Goal: Task Accomplishment & Management: Use online tool/utility

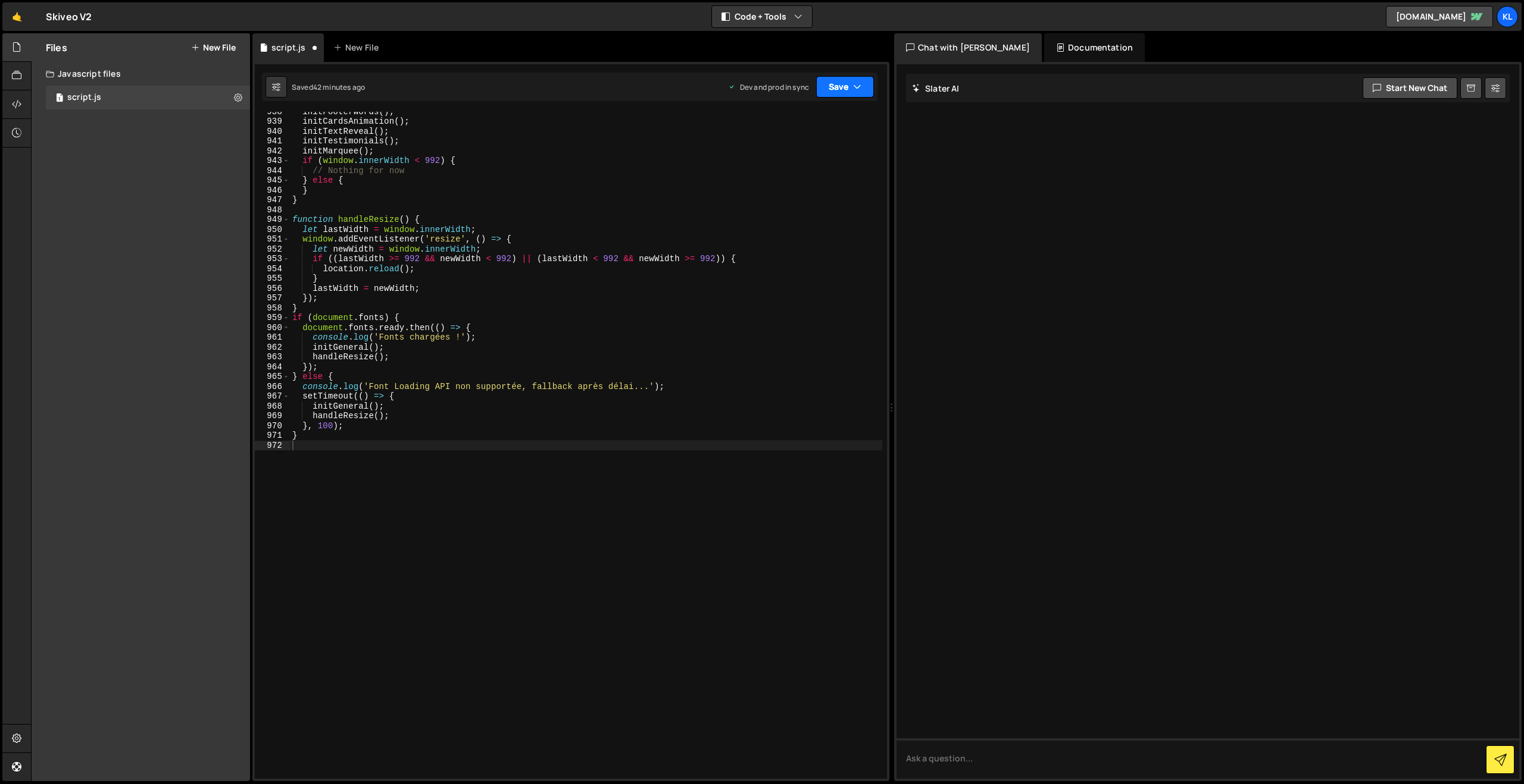
click at [833, 92] on button "Save" at bounding box center [845, 86] width 58 height 22
drag, startPoint x: 786, startPoint y: 164, endPoint x: 768, endPoint y: 171, distance: 19.3
click at [786, 164] on div "42 minutes ago" at bounding box center [789, 168] width 51 height 10
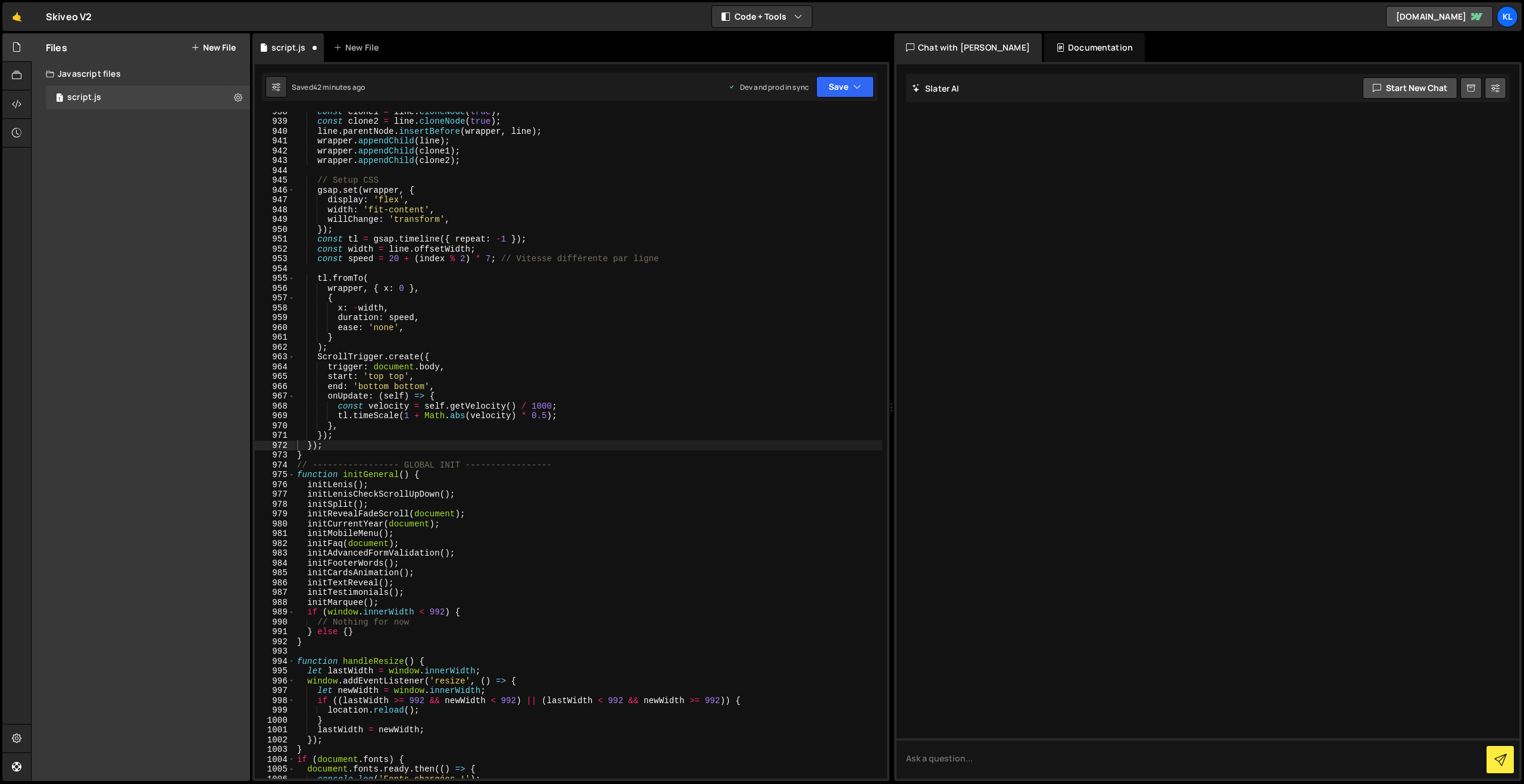
scroll to position [9203, 0]
click at [632, 326] on div "const clone1 = line . cloneNode ( true ) ; const clone2 = line . cloneNode ( tr…" at bounding box center [588, 449] width 587 height 686
type textarea "}"
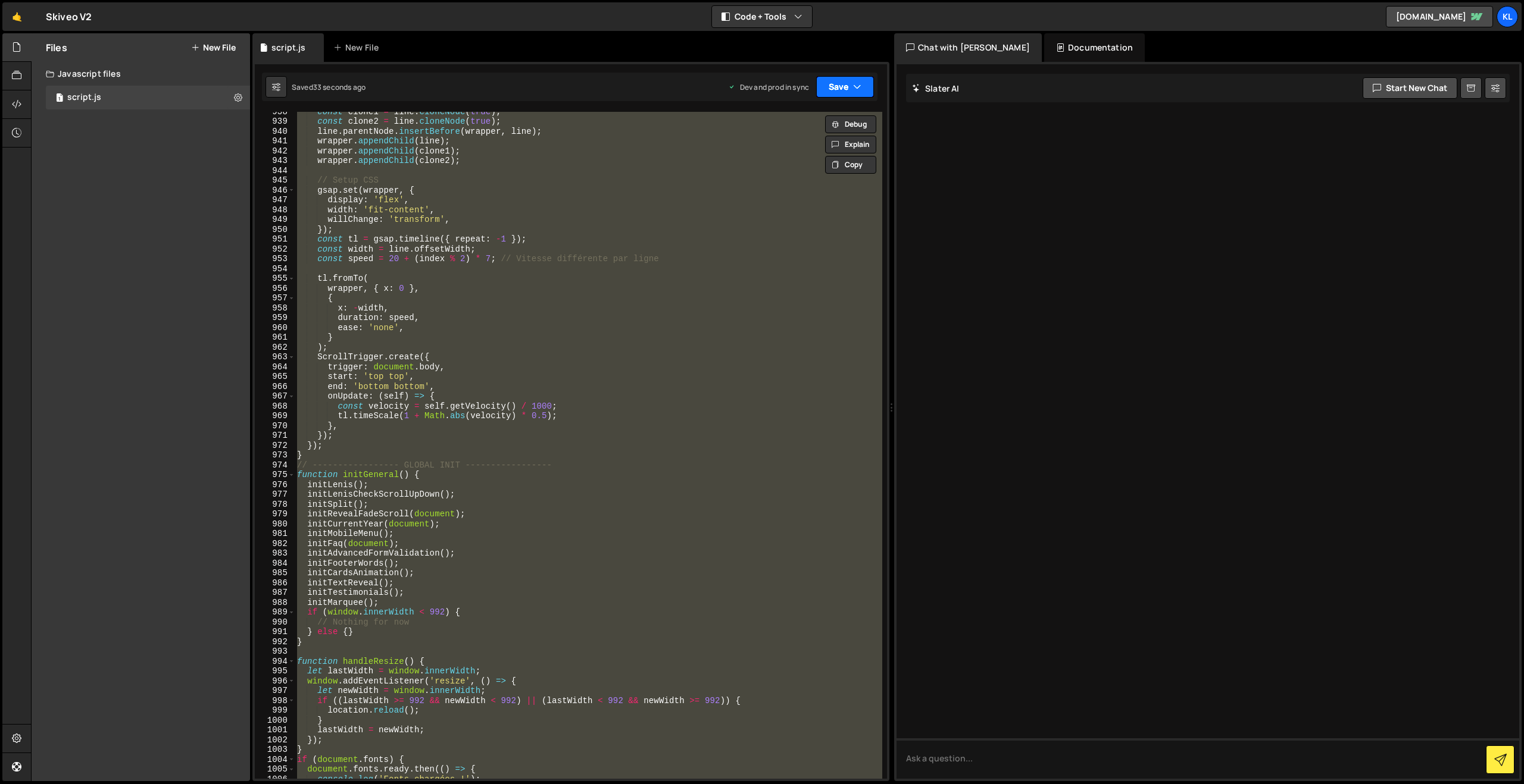
paste textarea
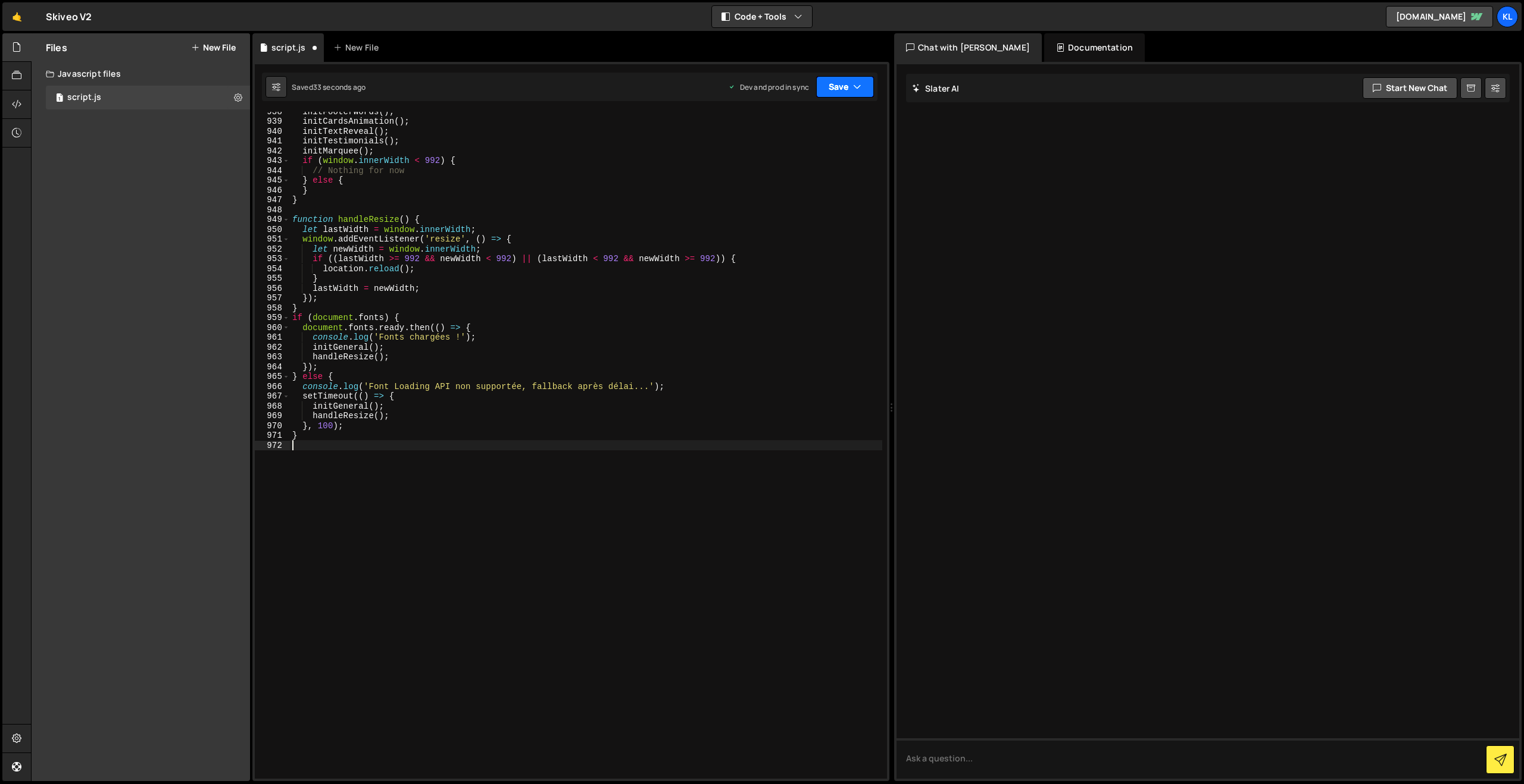
click at [841, 86] on button "Save" at bounding box center [845, 86] width 58 height 22
click at [795, 151] on div "Save to Production S" at bounding box center [804, 155] width 124 height 12
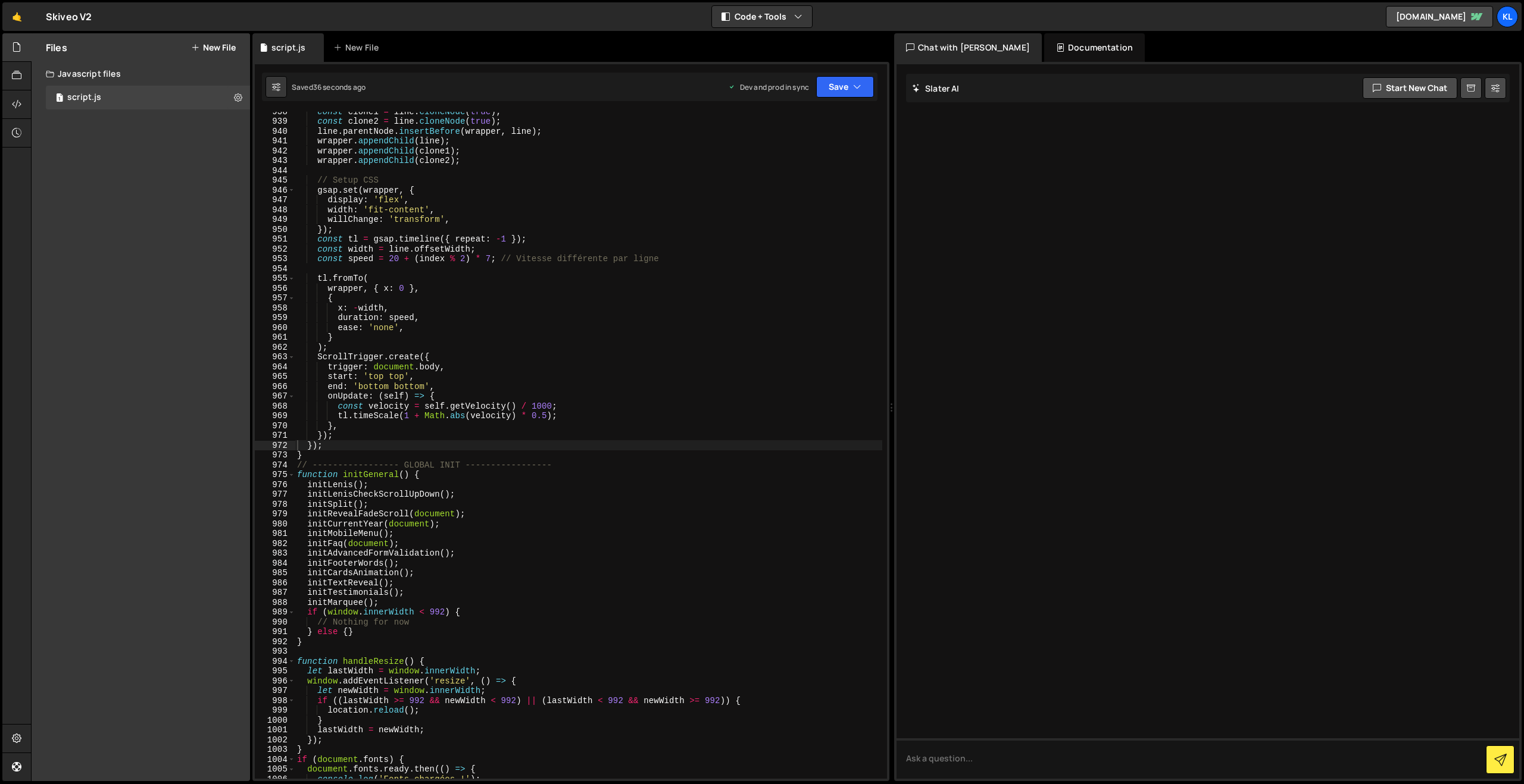
click at [486, 292] on div "const clone1 = line . cloneNode ( true ) ; const clone2 = line . cloneNode ( tr…" at bounding box center [588, 449] width 587 height 686
type textarea "}"
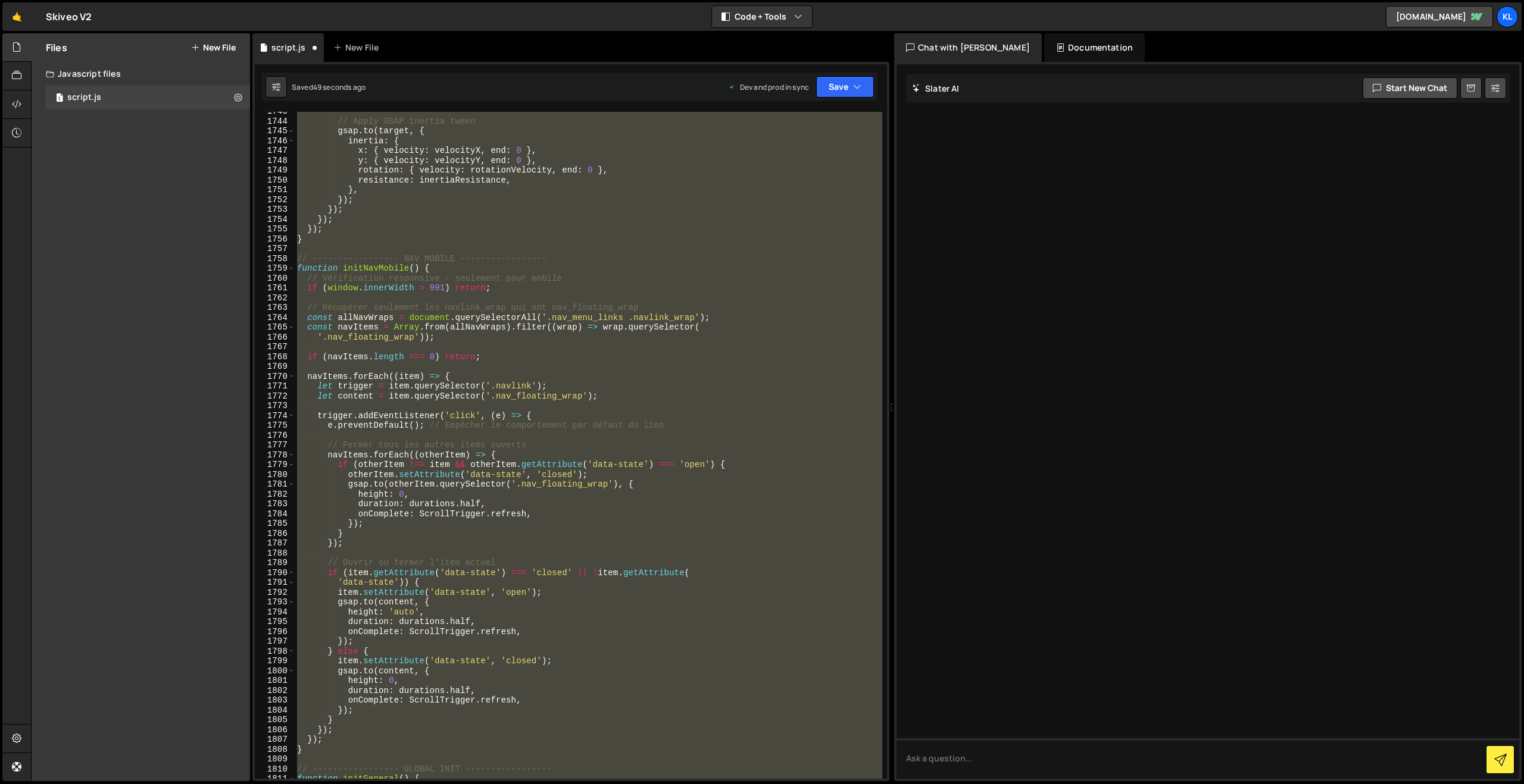
scroll to position [17106, 0]
click at [829, 81] on button "Save" at bounding box center [845, 86] width 58 height 22
click at [782, 168] on div "48 seconds ago" at bounding box center [790, 168] width 53 height 10
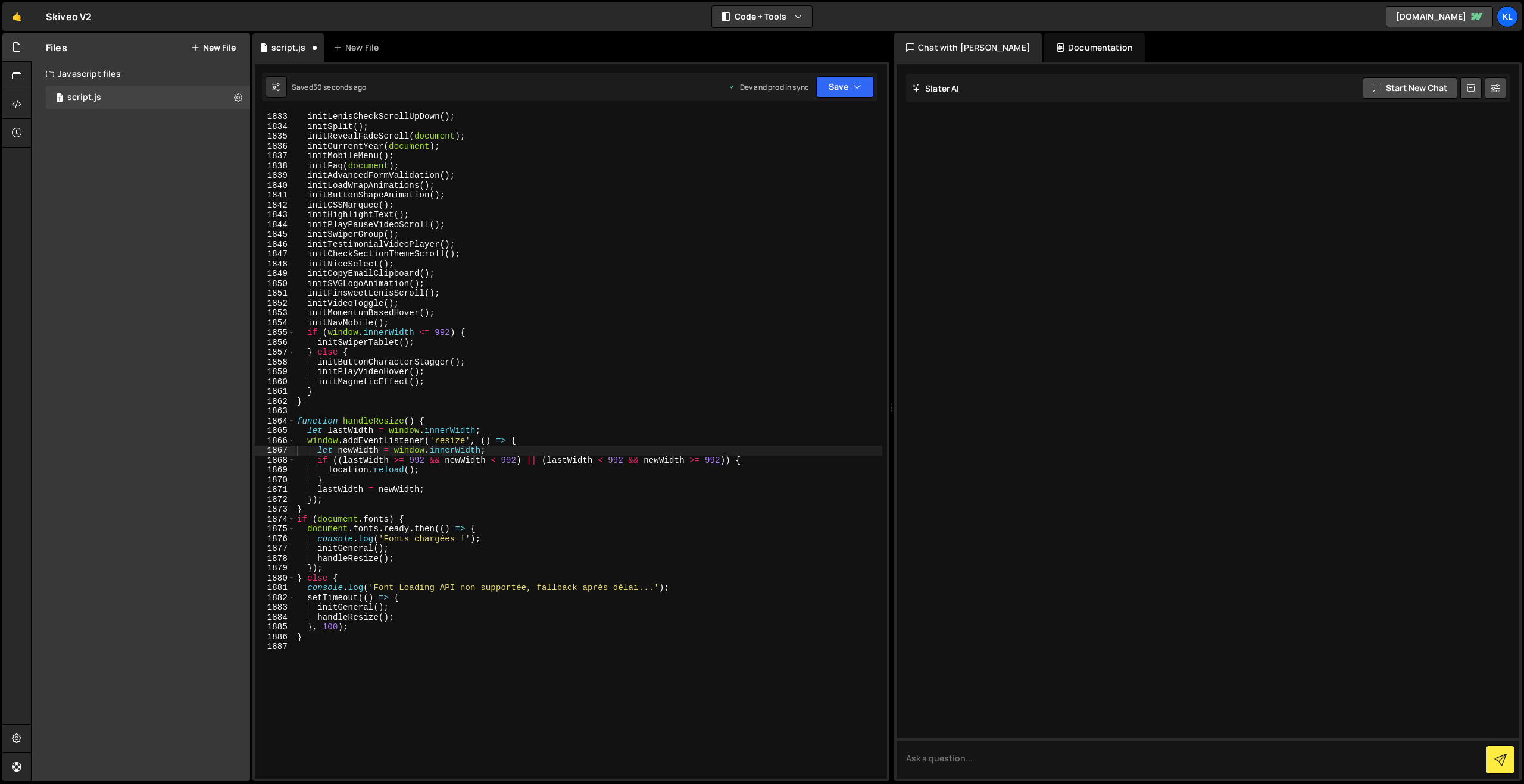
scroll to position [17985, 0]
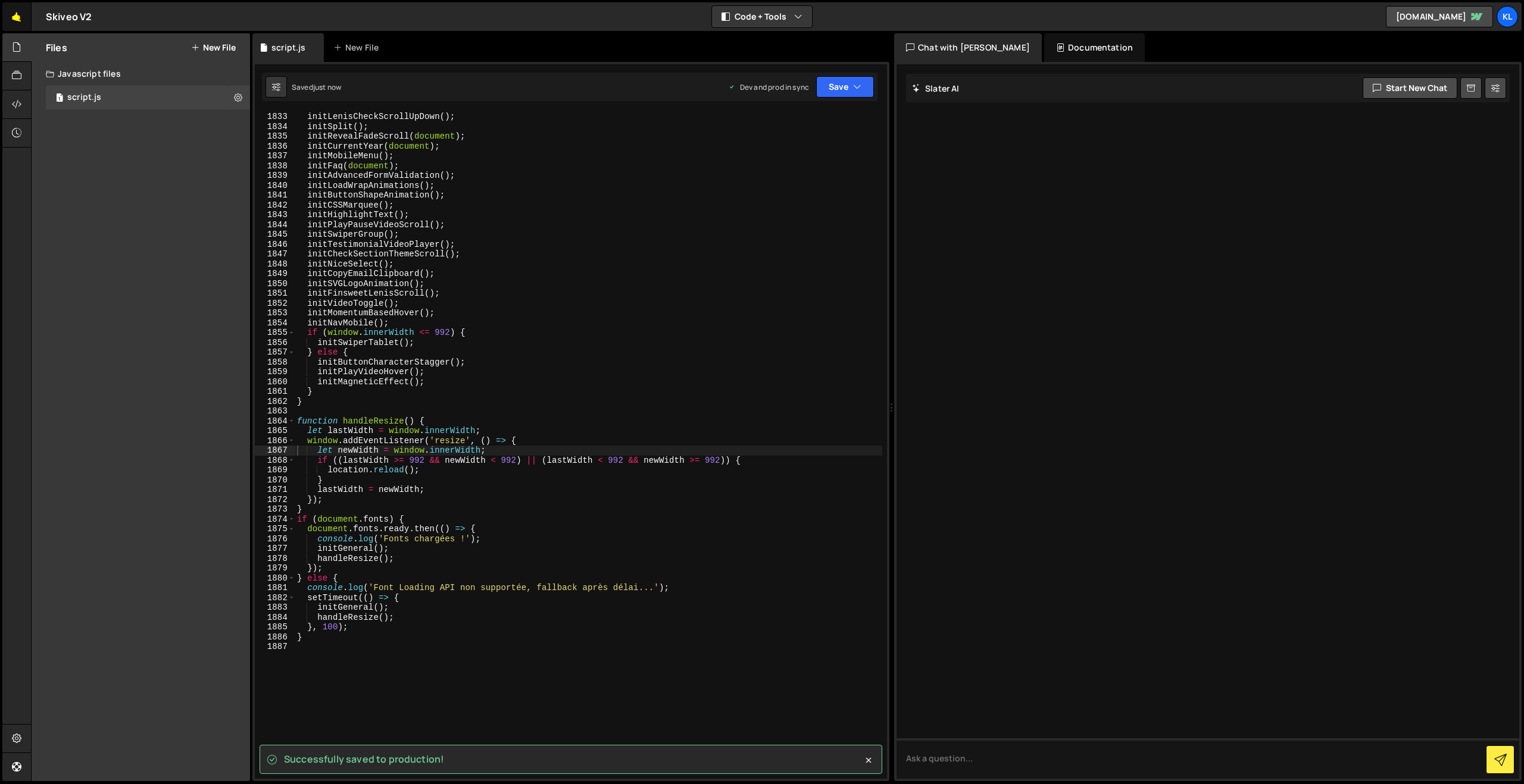
click at [18, 20] on link "🤙" at bounding box center [17, 16] width 29 height 28
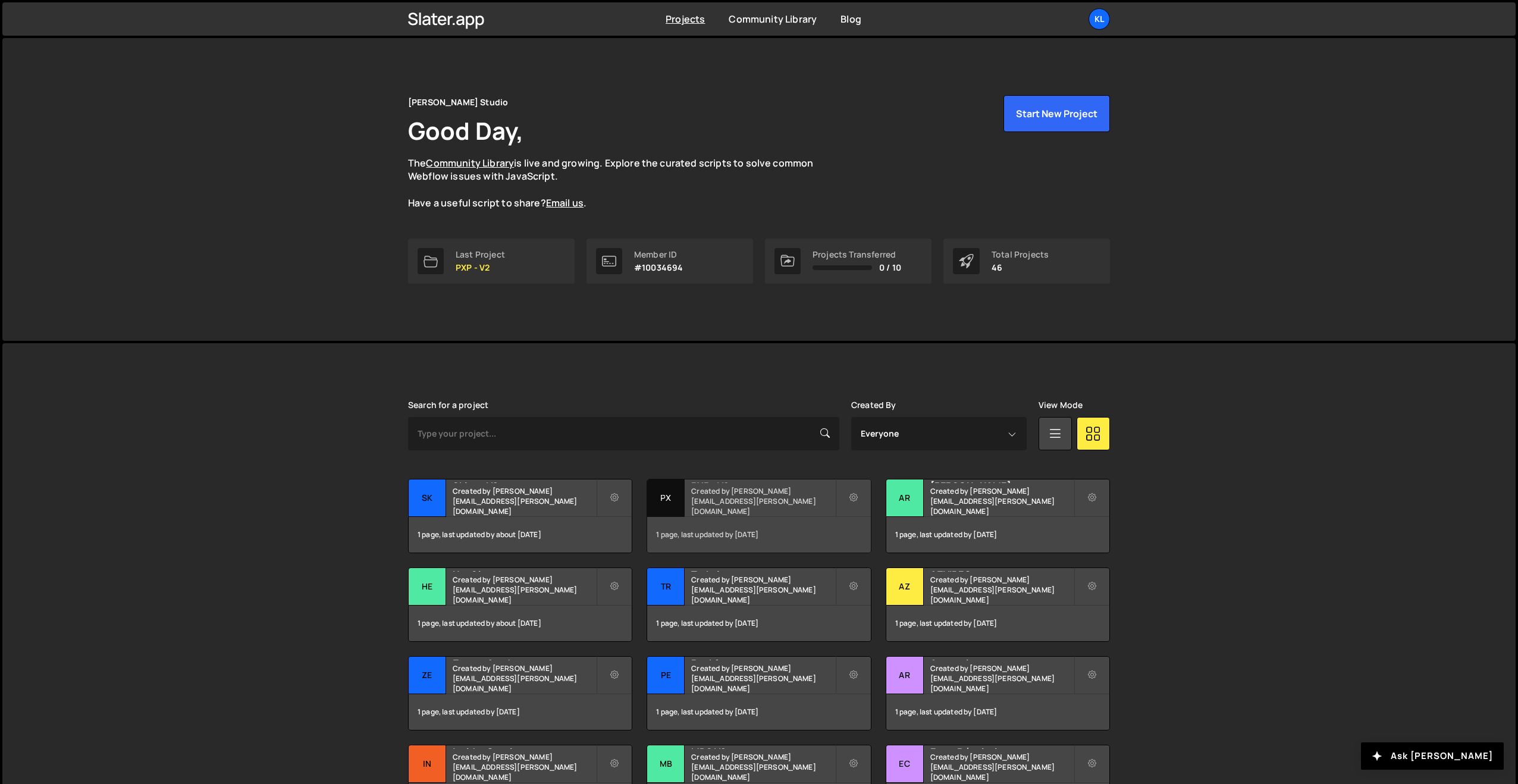
click at [753, 484] on h2 "PXP - V2" at bounding box center [763, 481] width 143 height 3
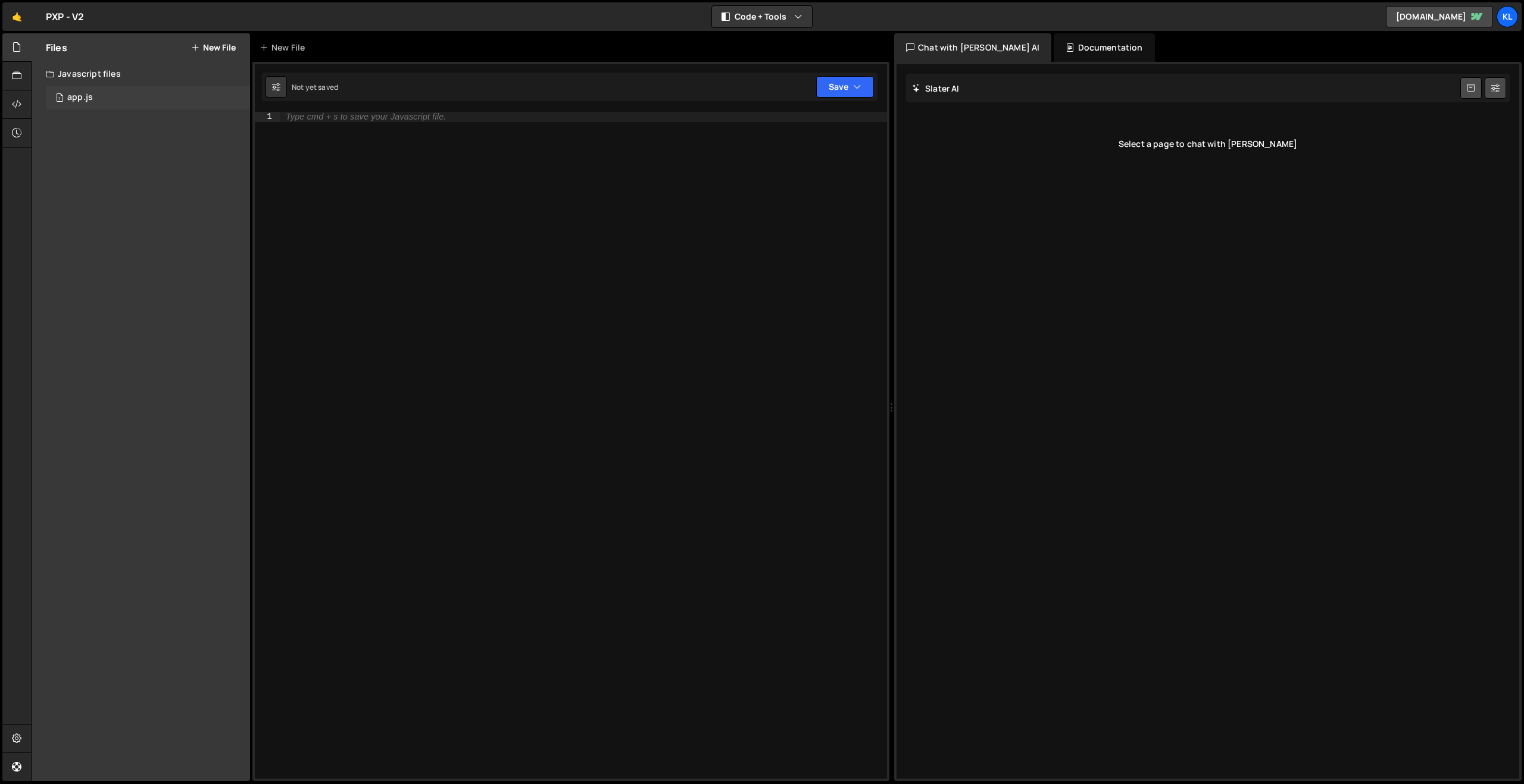
click at [133, 86] on div "1 app.js 0" at bounding box center [148, 98] width 204 height 24
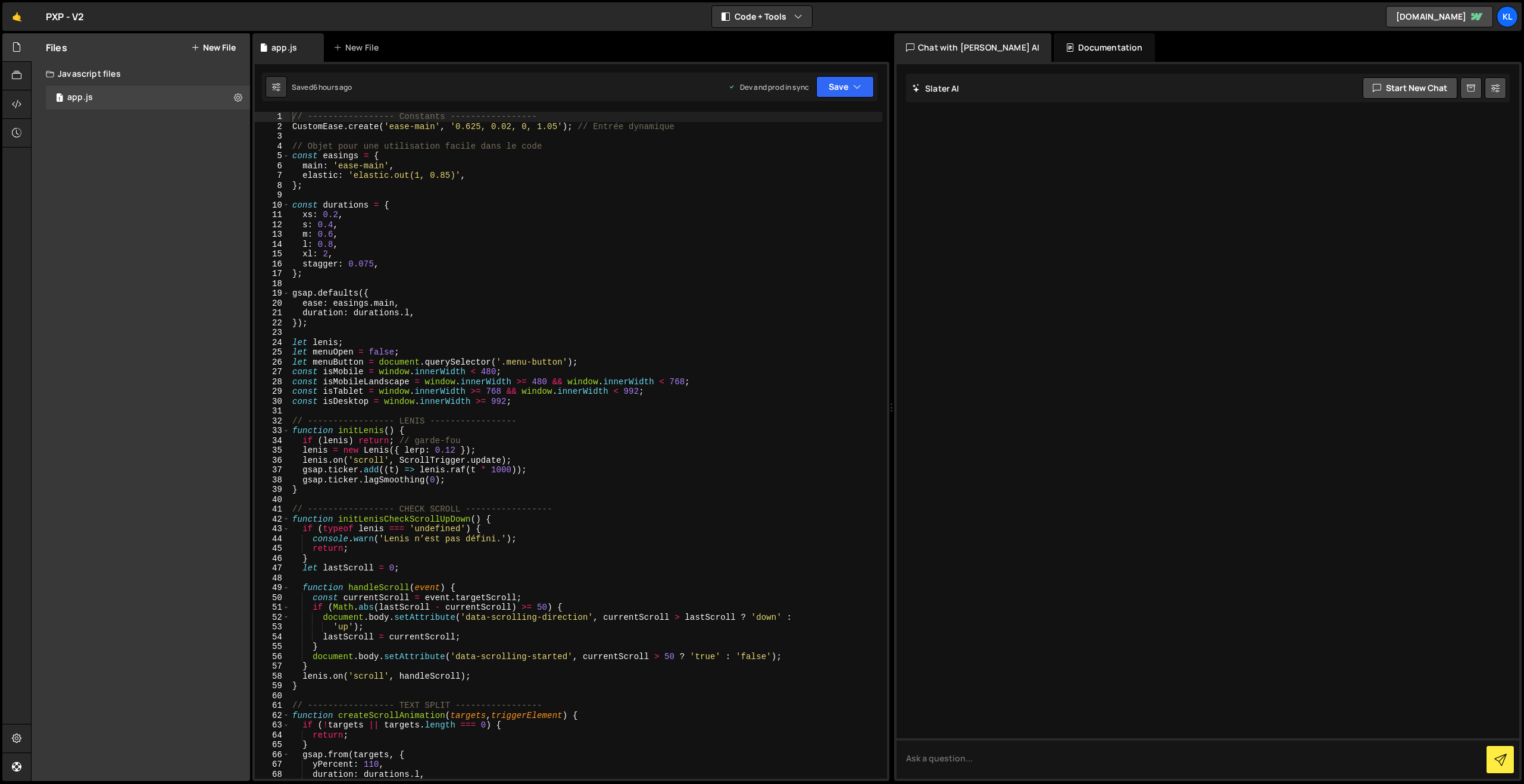
click at [411, 154] on div "// ----------------- Constants ----------------- CustomEase . create ( 'ease-ma…" at bounding box center [587, 455] width 593 height 686
type textarea "}"
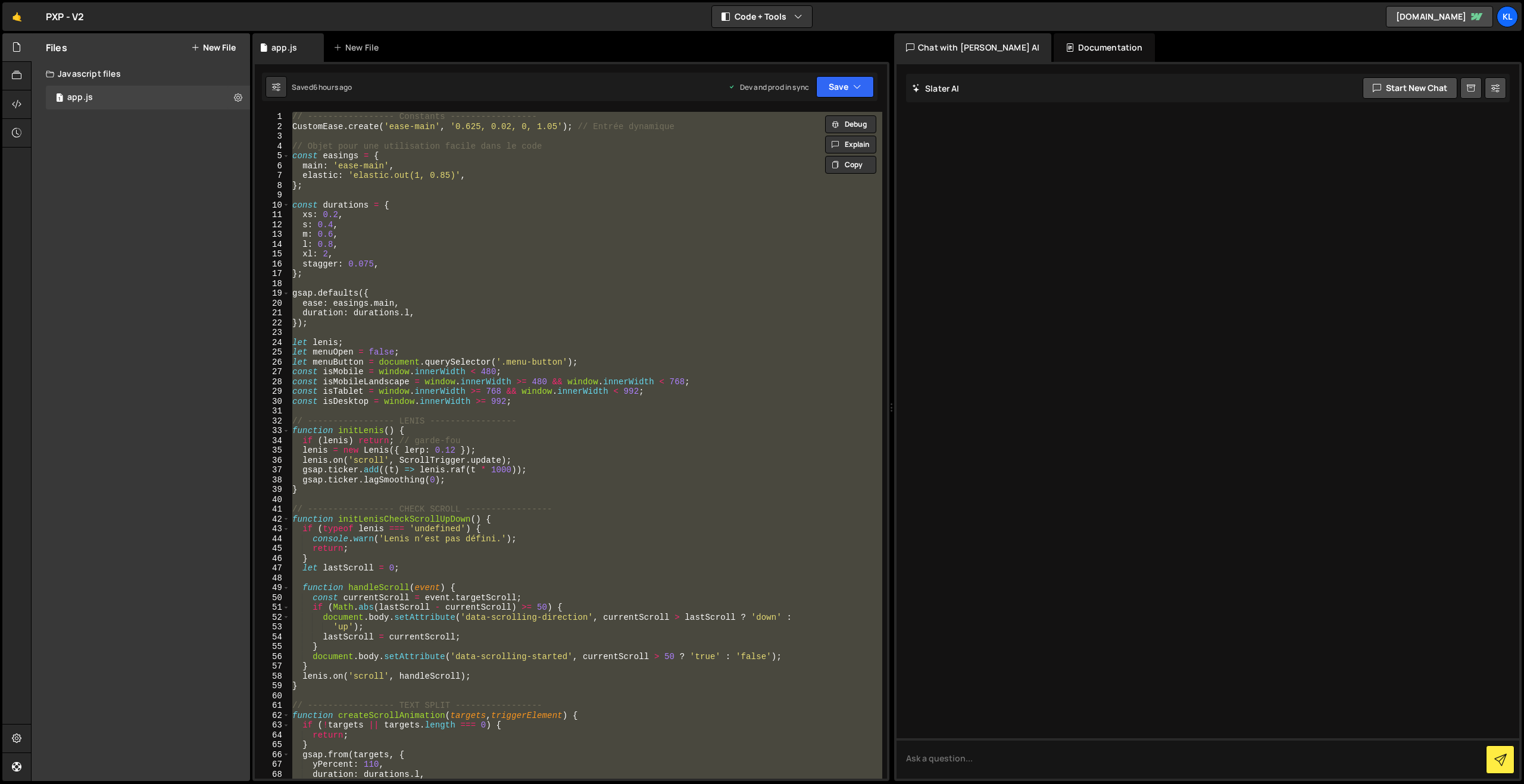
paste textarea
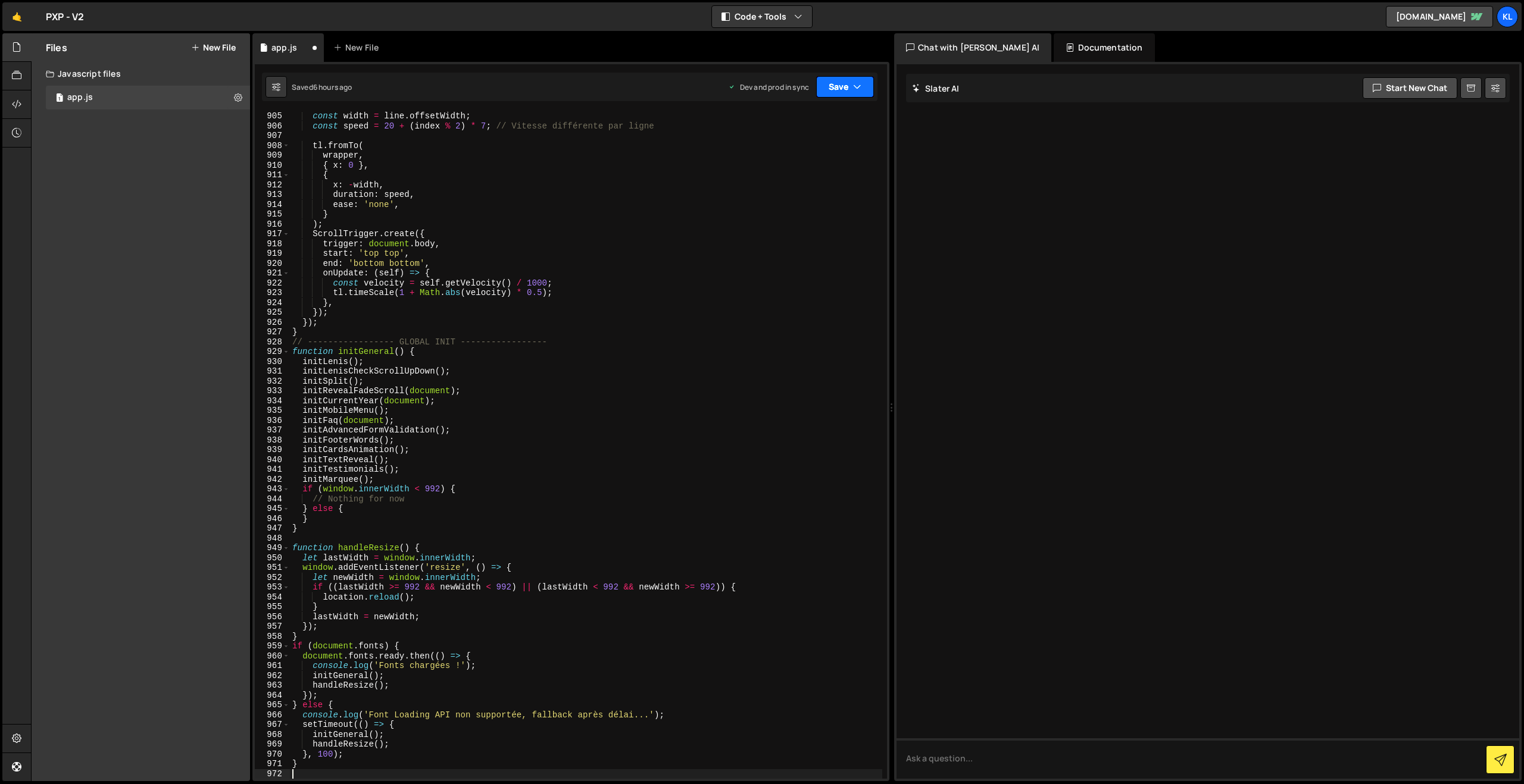
click at [841, 90] on button "Save" at bounding box center [845, 86] width 58 height 22
click at [778, 168] on div "6 hours ago" at bounding box center [784, 168] width 40 height 10
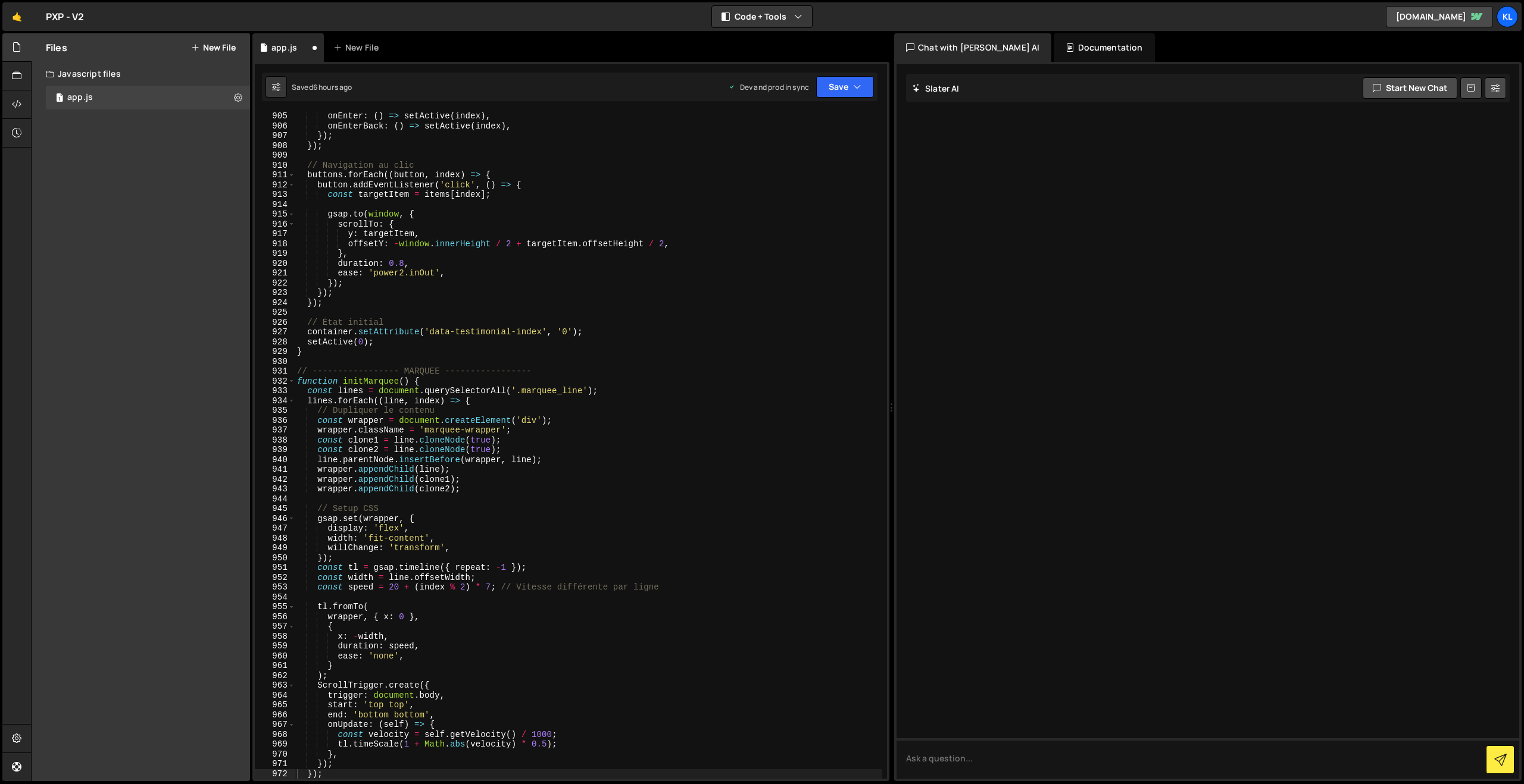
scroll to position [8875, 0]
drag, startPoint x: 604, startPoint y: 308, endPoint x: 569, endPoint y: 302, distance: 35.5
click at [604, 308] on div "onEnter : ( ) => setActive ( index ) , onEnterBack : ( ) => setActive ( index )…" at bounding box center [588, 454] width 587 height 686
type textarea "}"
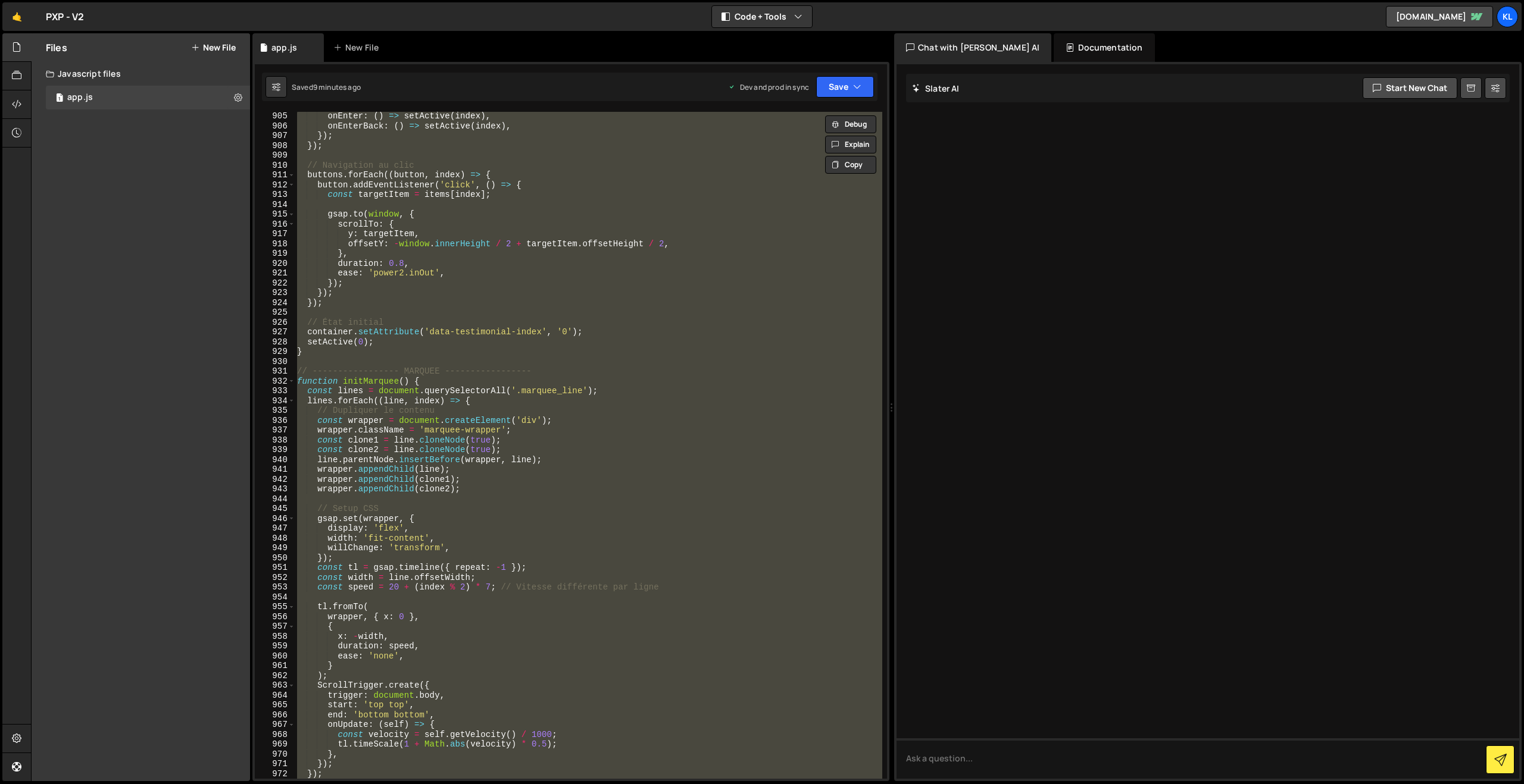
paste textarea
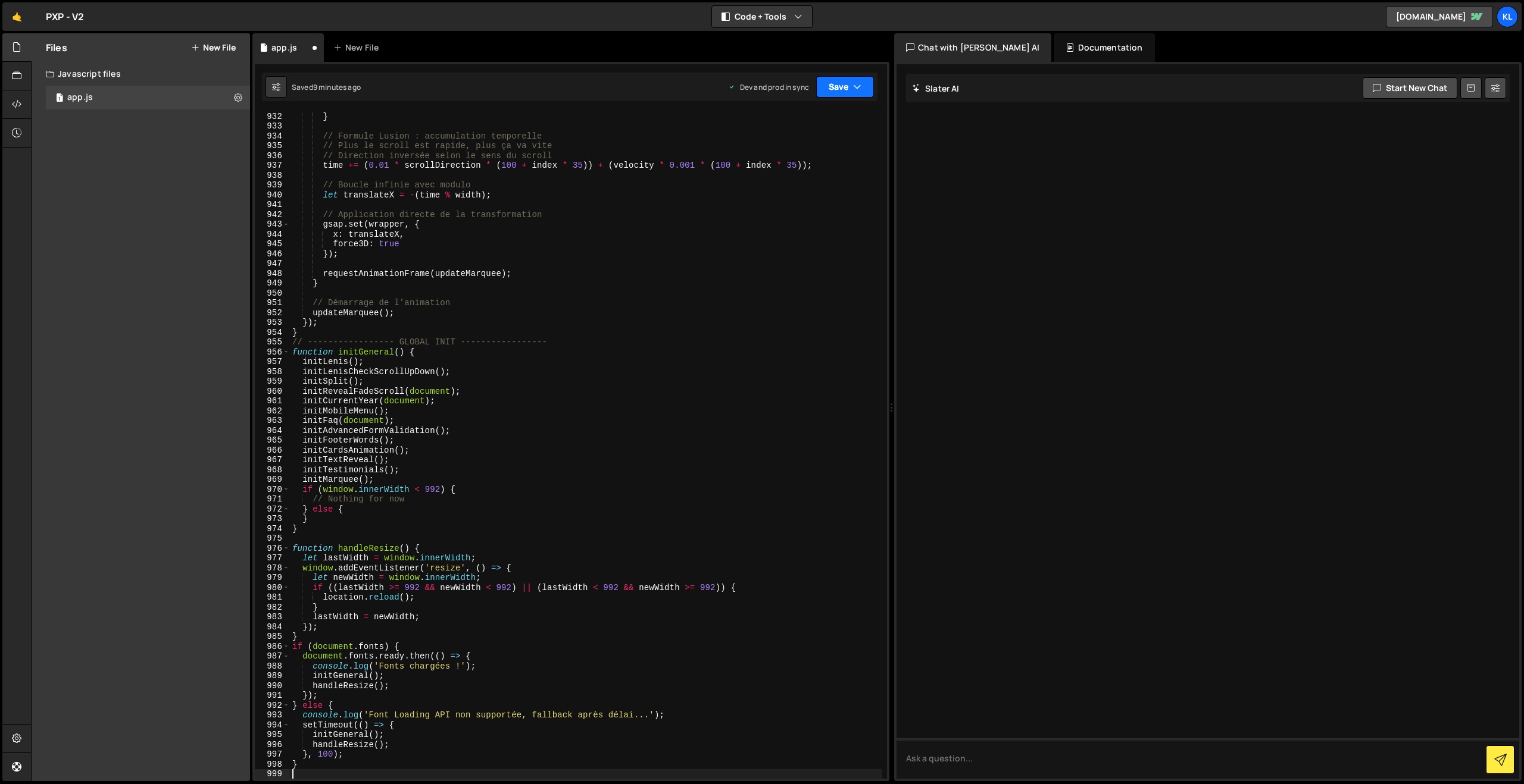
click at [851, 84] on button "Save" at bounding box center [845, 86] width 58 height 22
click at [788, 168] on div "9 minutes ago" at bounding box center [787, 168] width 47 height 10
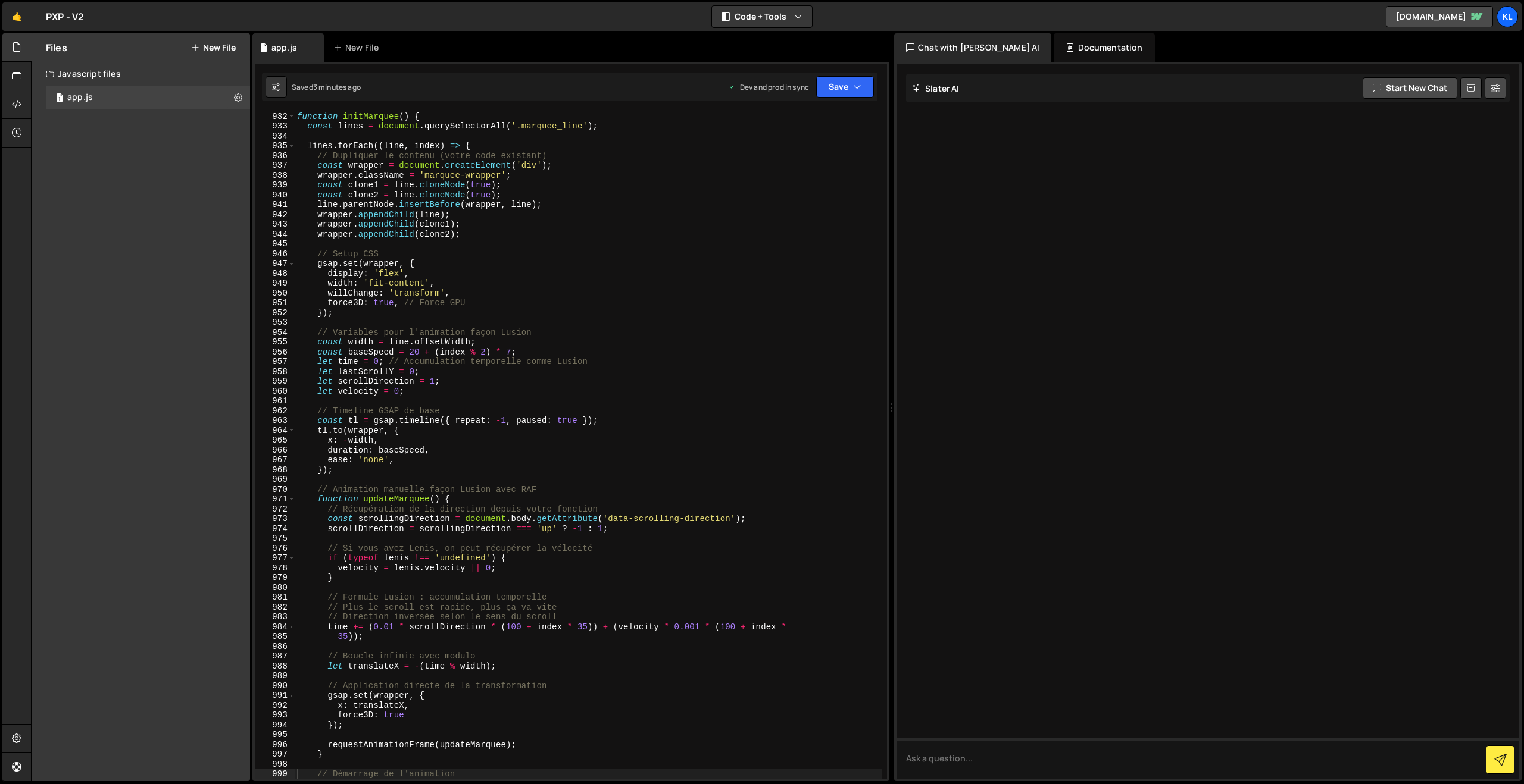
click at [560, 229] on div "function initMarquee ( ) { const lines = document . querySelectorAll ( '.marque…" at bounding box center [588, 454] width 587 height 686
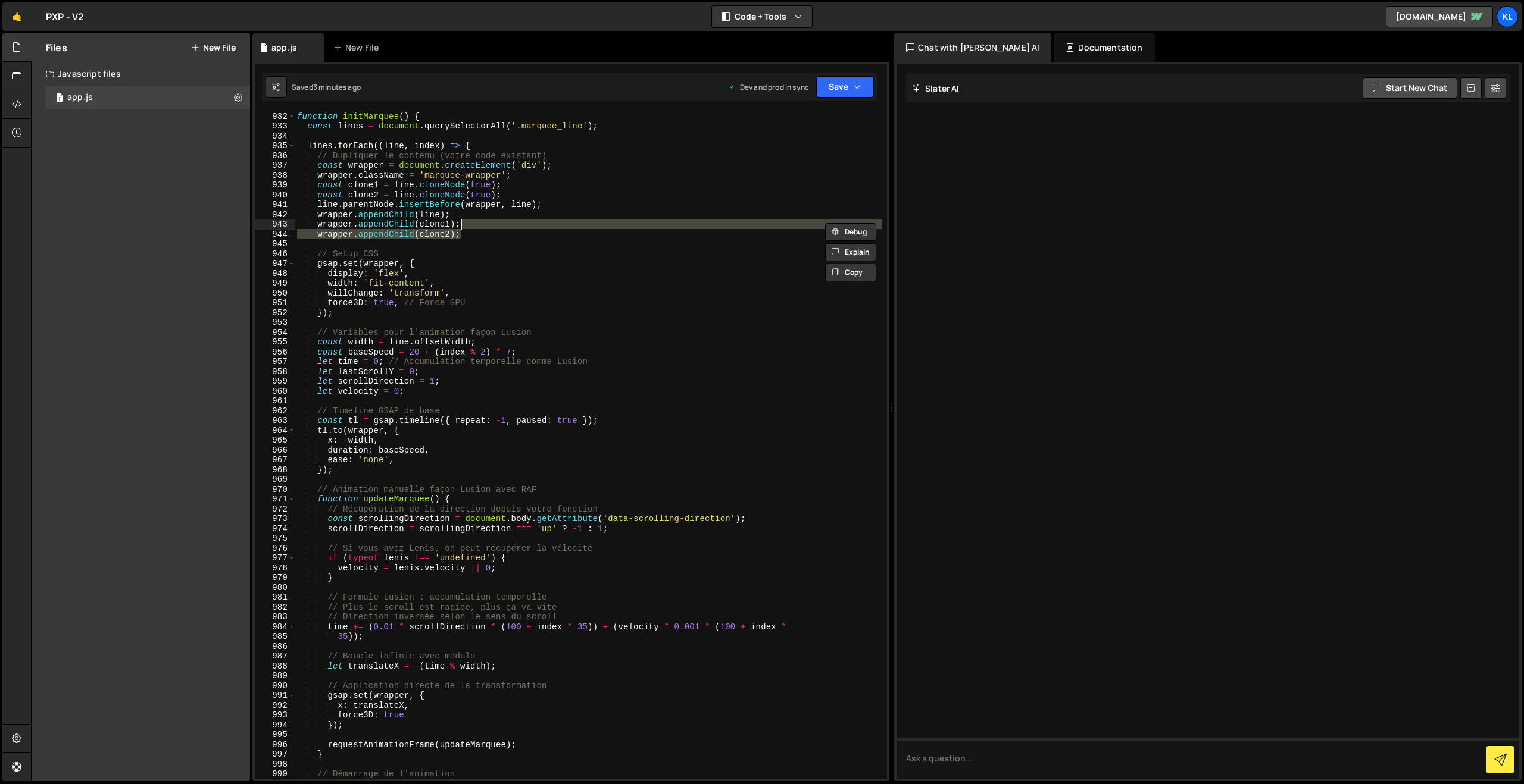
type textarea "}"
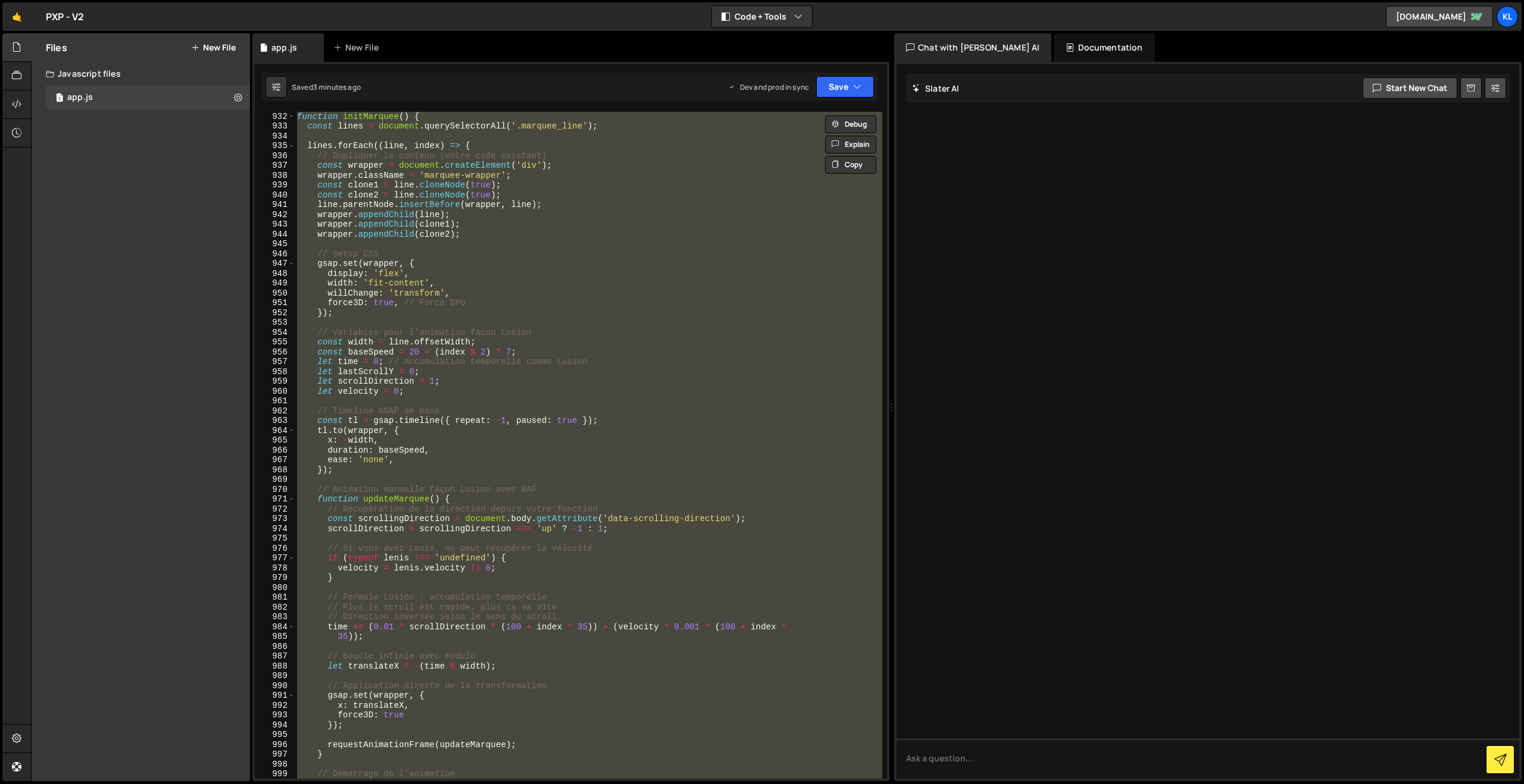
paste textarea
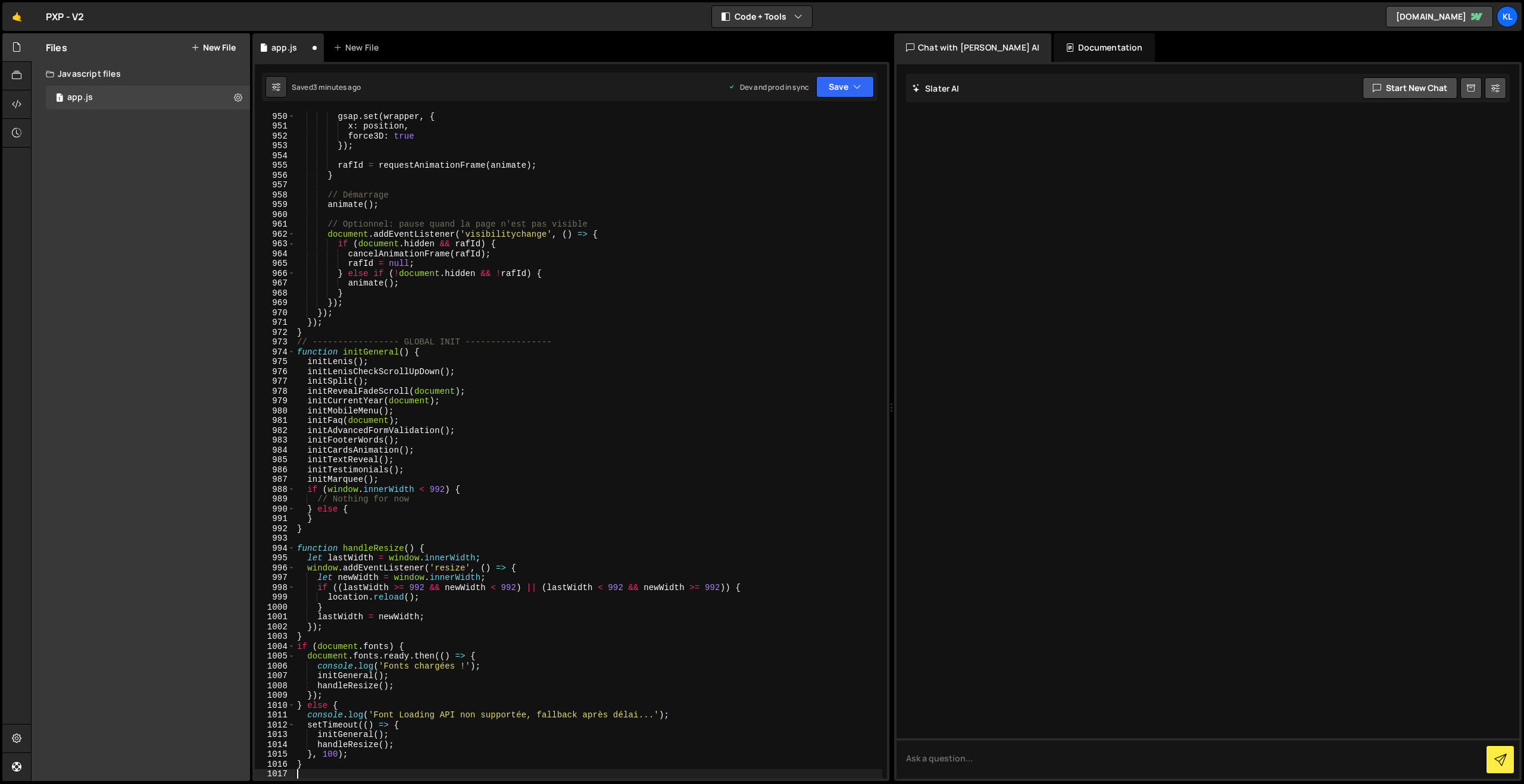
scroll to position [9355, 0]
click at [823, 89] on button "Save" at bounding box center [845, 86] width 58 height 22
click at [767, 180] on button "Save to Production S Saved 3 minutes ago" at bounding box center [804, 161] width 143 height 39
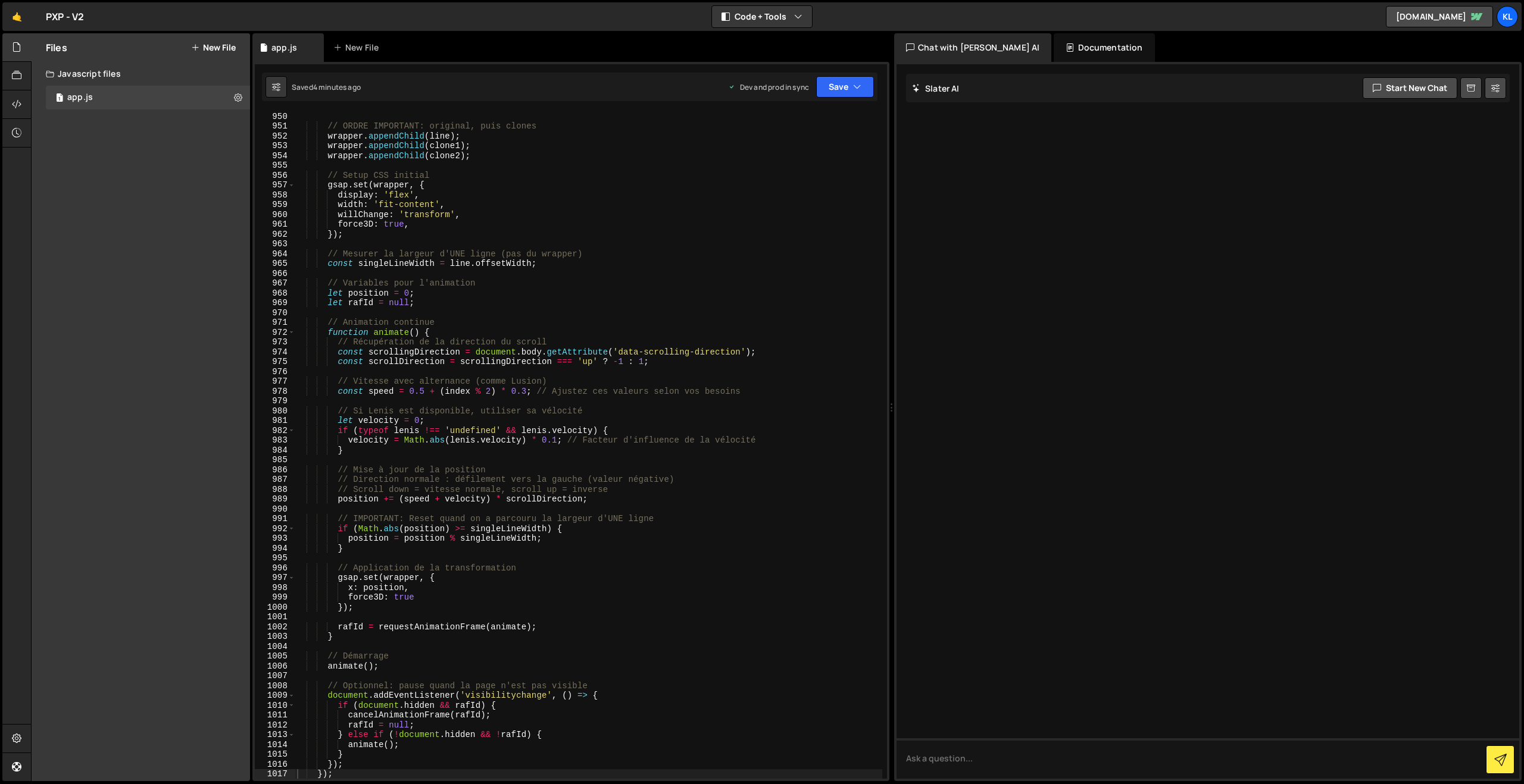
click at [468, 218] on div "// ORDRE IMPORTANT: original, puis clones wrapper . appendChild ( line ) ; wrap…" at bounding box center [588, 454] width 587 height 686
type textarea "}"
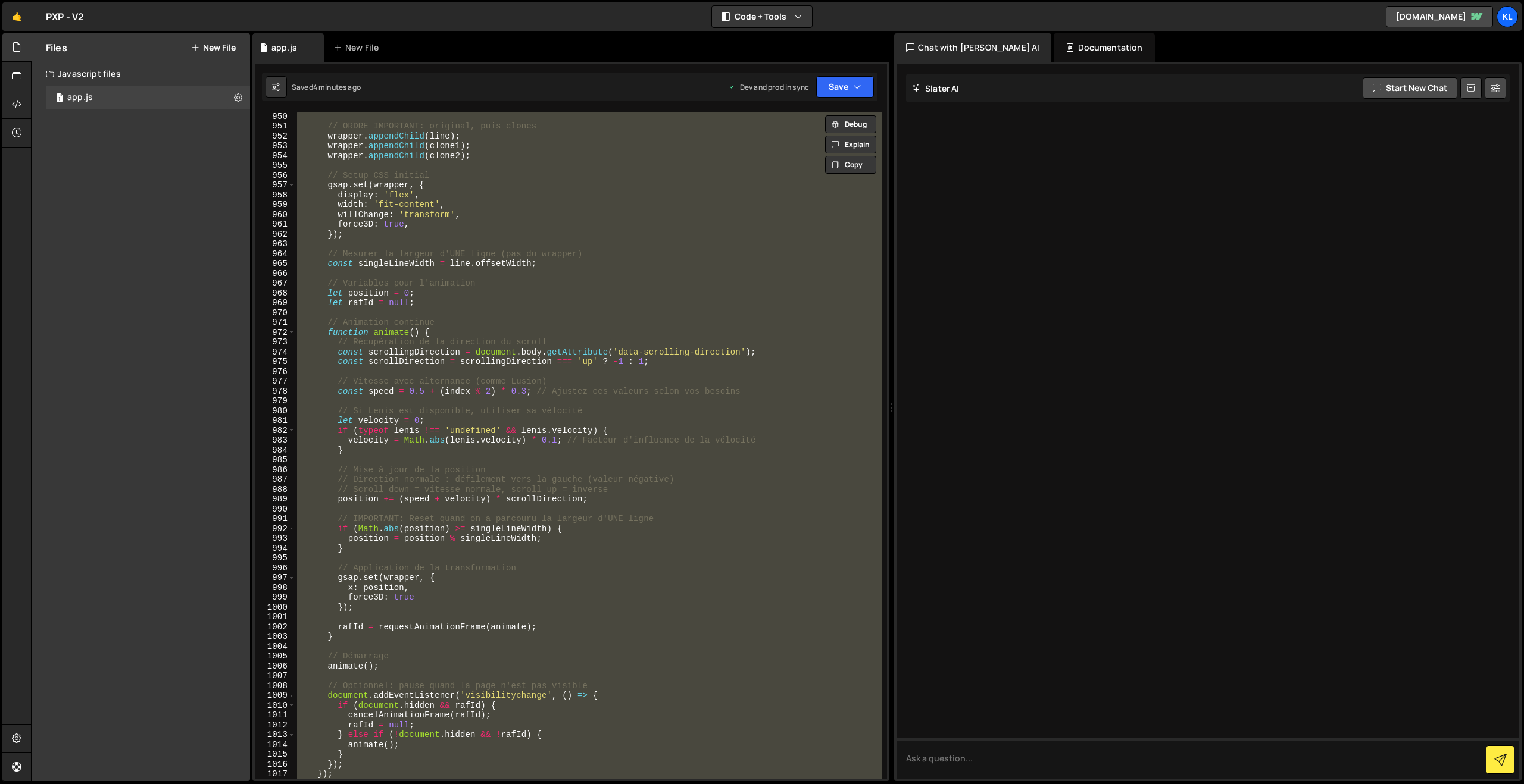
paste textarea
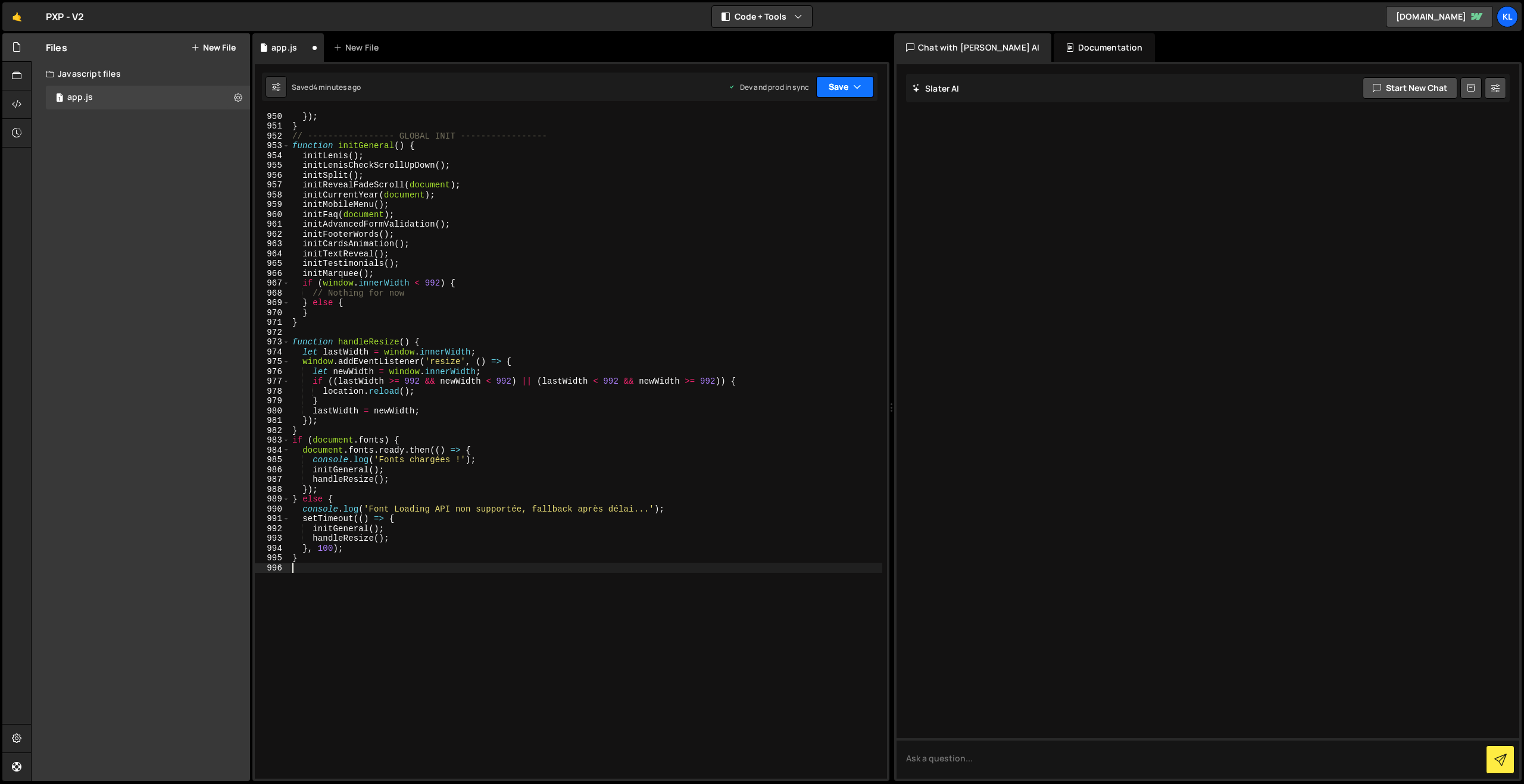
click at [831, 92] on button "Save" at bounding box center [845, 86] width 58 height 22
click at [771, 171] on div "4 minutes ago" at bounding box center [787, 168] width 47 height 10
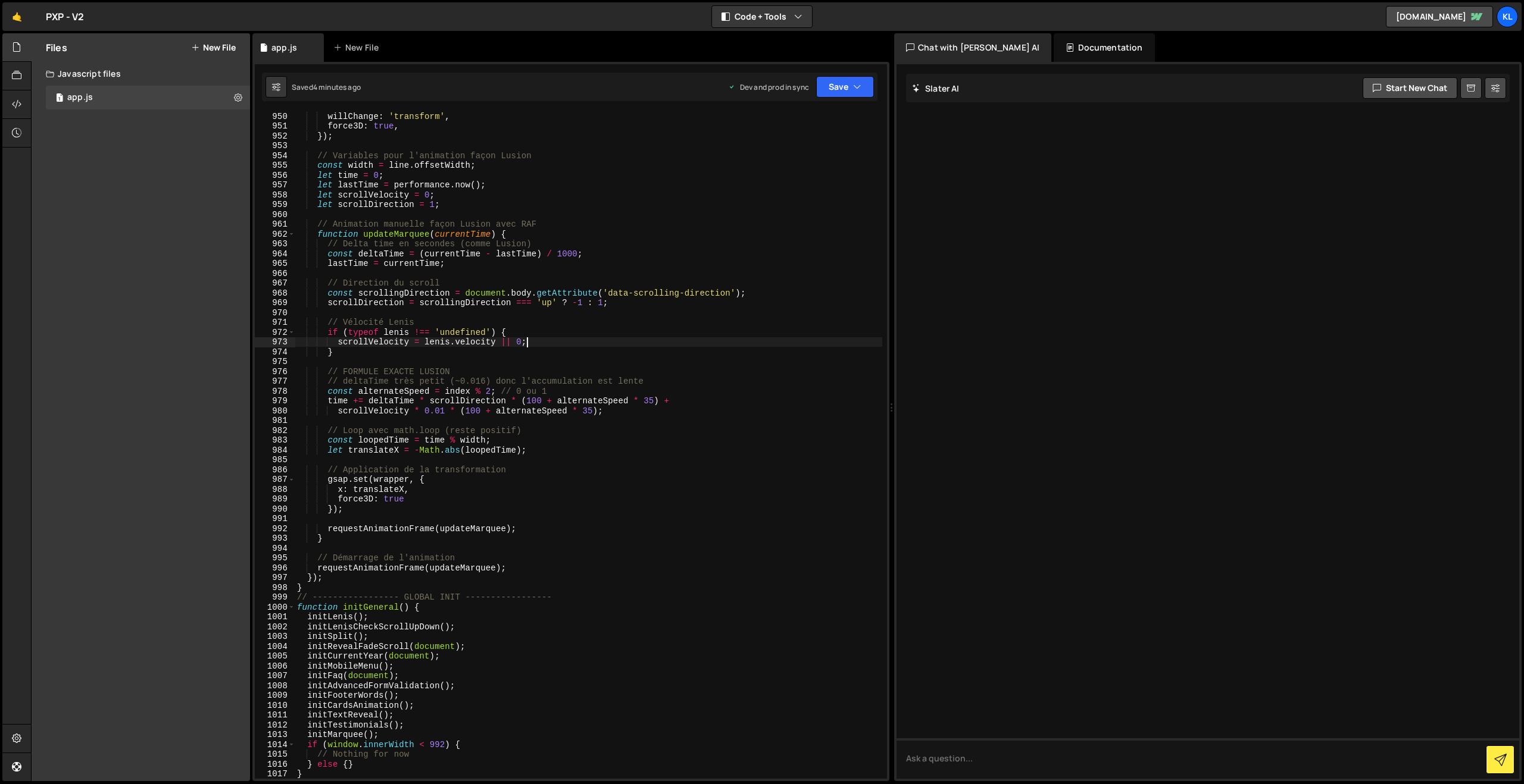
click at [632, 344] on div "willChange : 'transform' , force3D : true , }) ; // Variables pour l'animation …" at bounding box center [588, 454] width 587 height 686
type textarea "}"
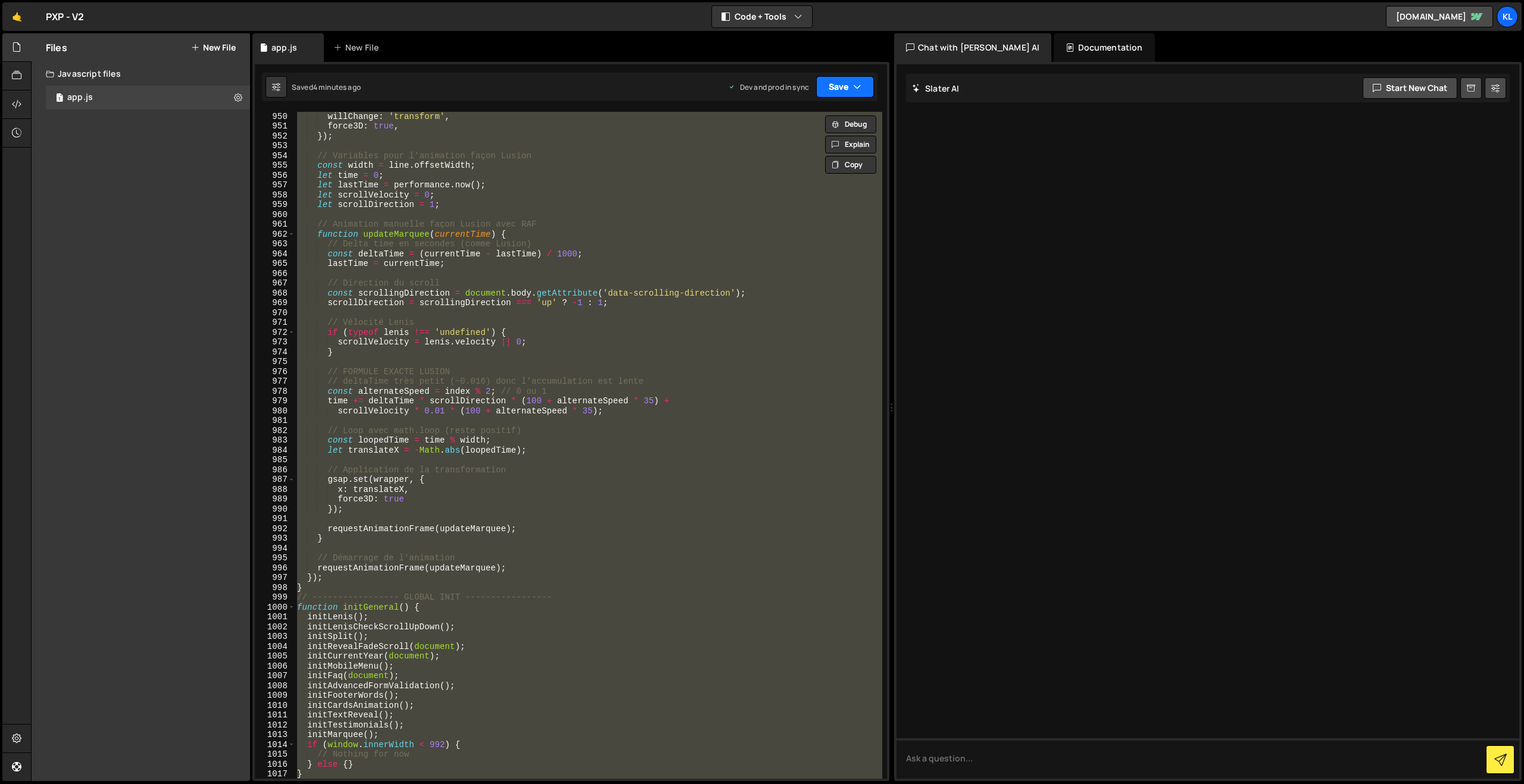
paste textarea
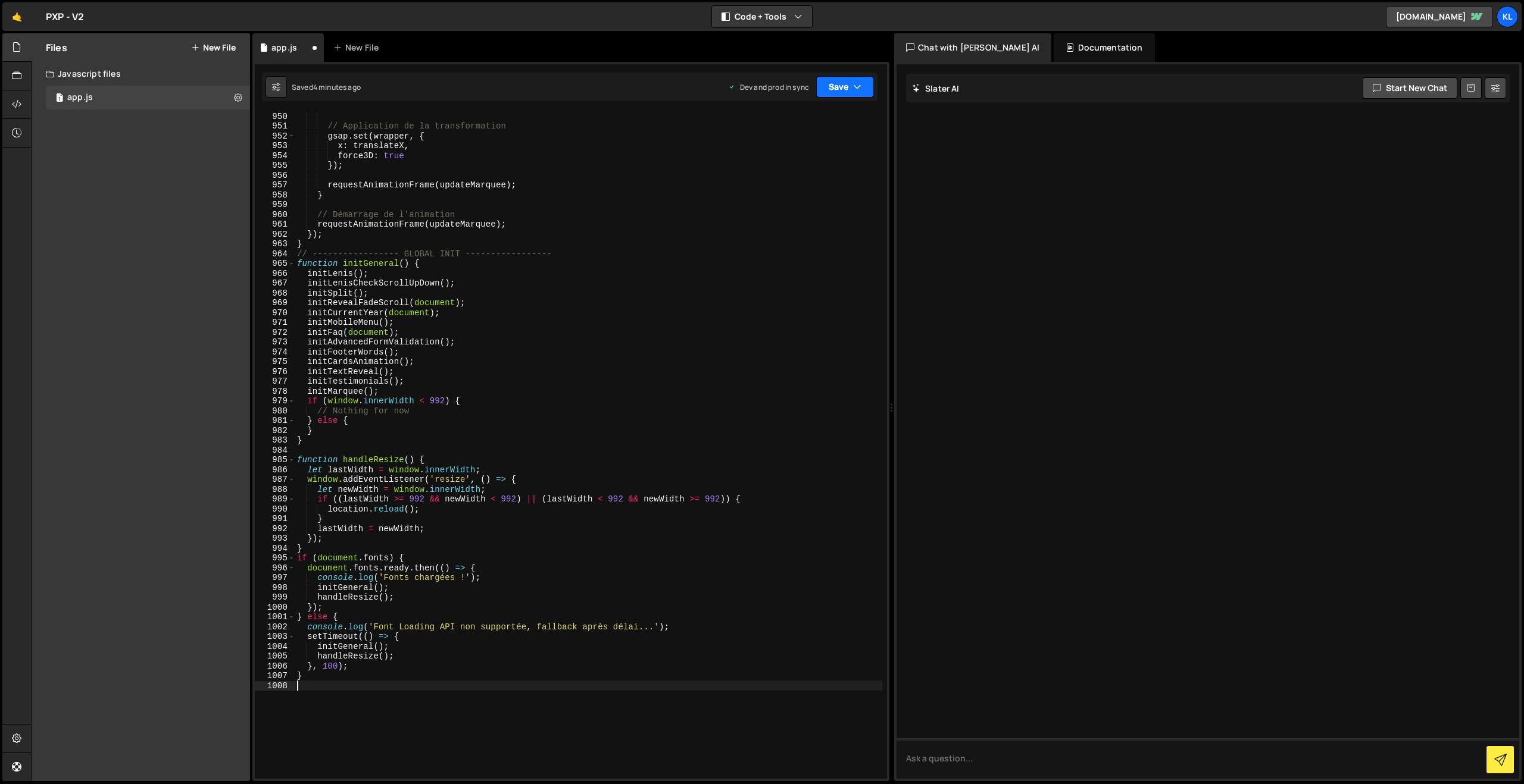
click at [842, 83] on button "Save" at bounding box center [845, 86] width 58 height 22
click at [776, 157] on div "Save to Production S" at bounding box center [804, 155] width 124 height 12
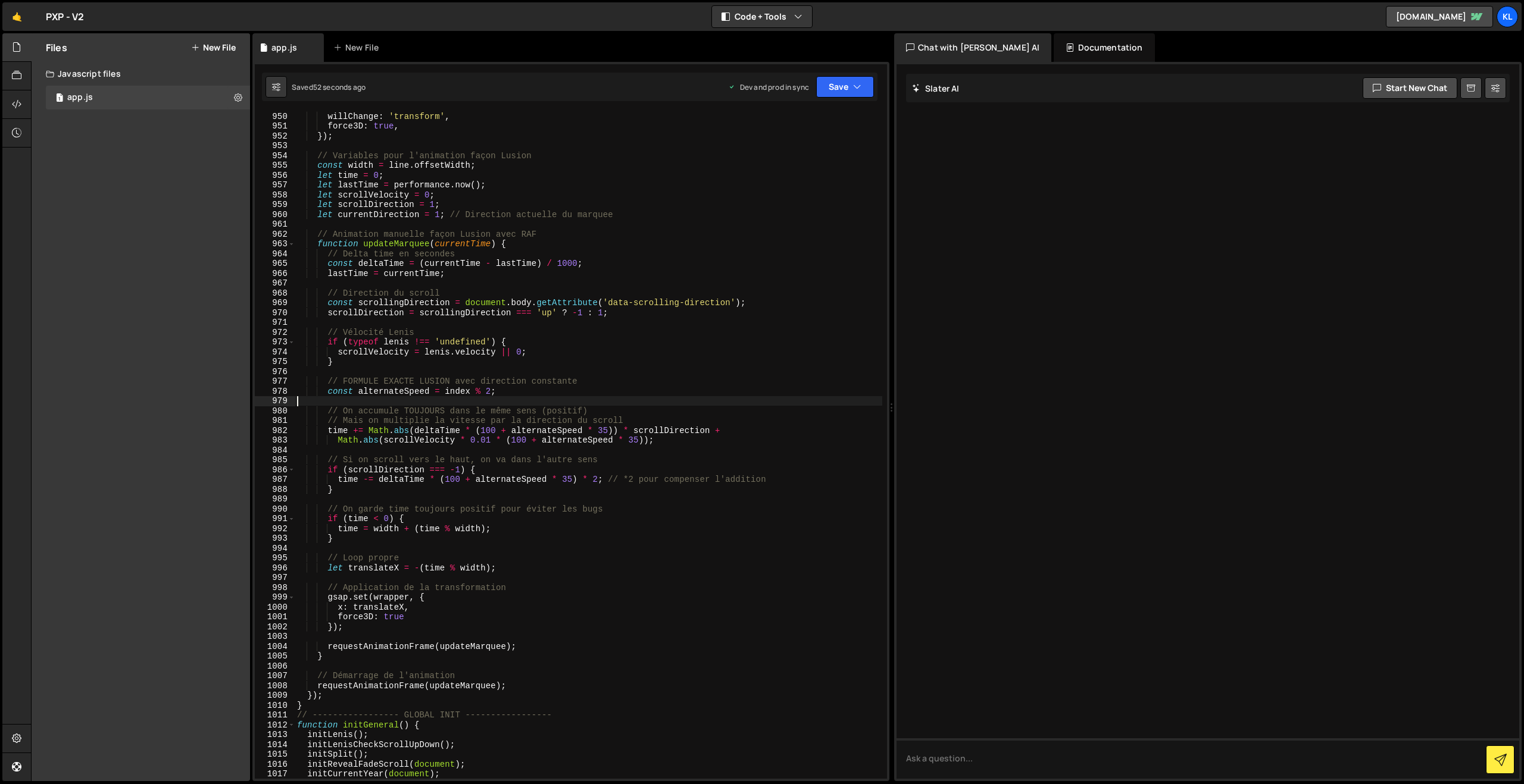
click at [524, 397] on div "willChange : 'transform' , force3D : true , }) ; // Variables pour l'animation …" at bounding box center [588, 454] width 587 height 686
type textarea "}"
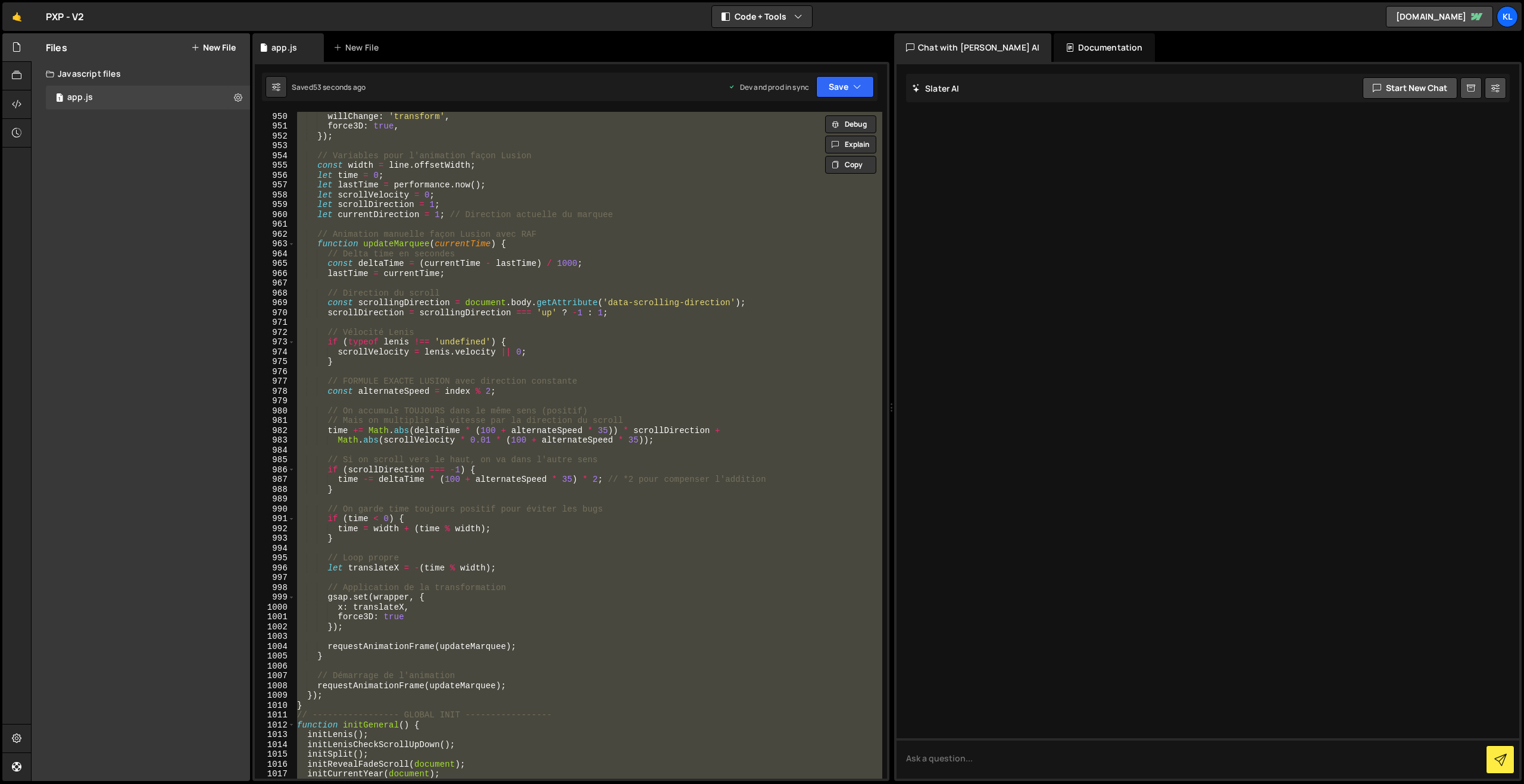
paste textarea
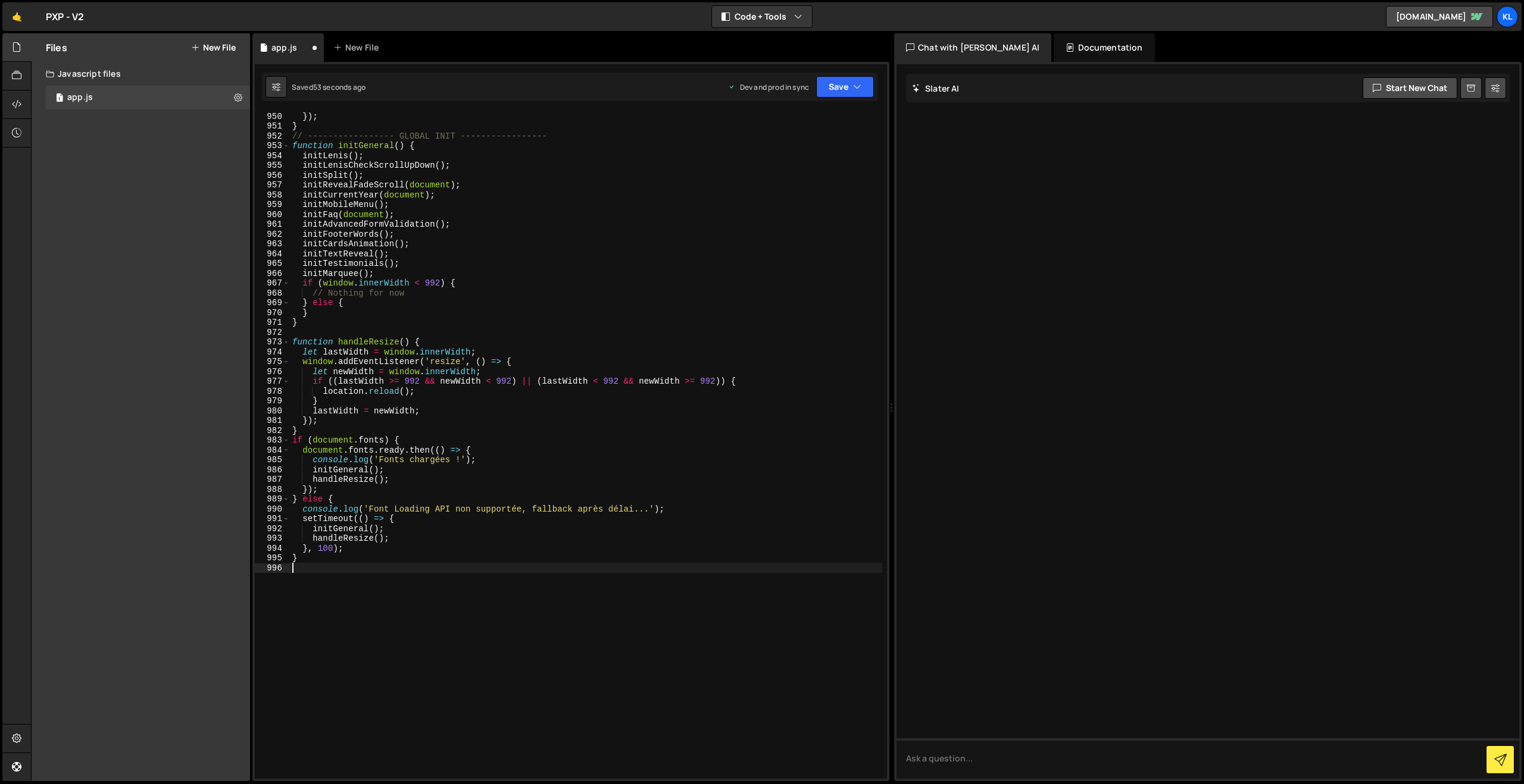
scroll to position [9355, 0]
click at [839, 88] on button "Save" at bounding box center [845, 86] width 58 height 22
click at [793, 163] on div "52 seconds ago" at bounding box center [790, 168] width 53 height 10
